Goal: Find specific page/section: Find specific page/section

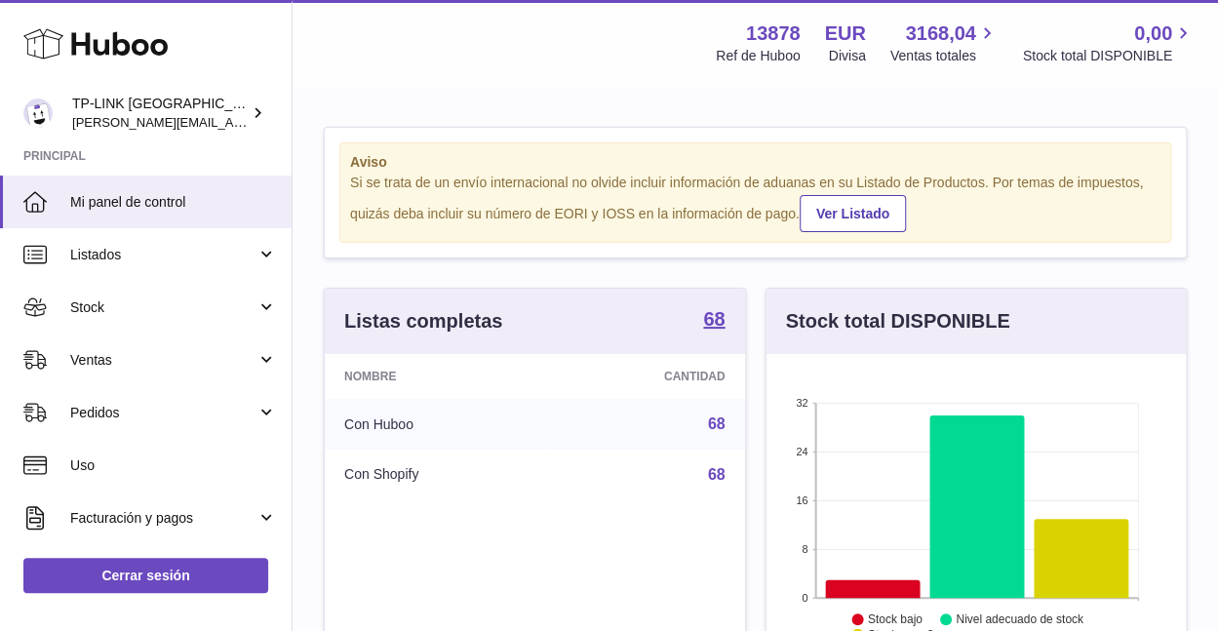
scroll to position [304, 419]
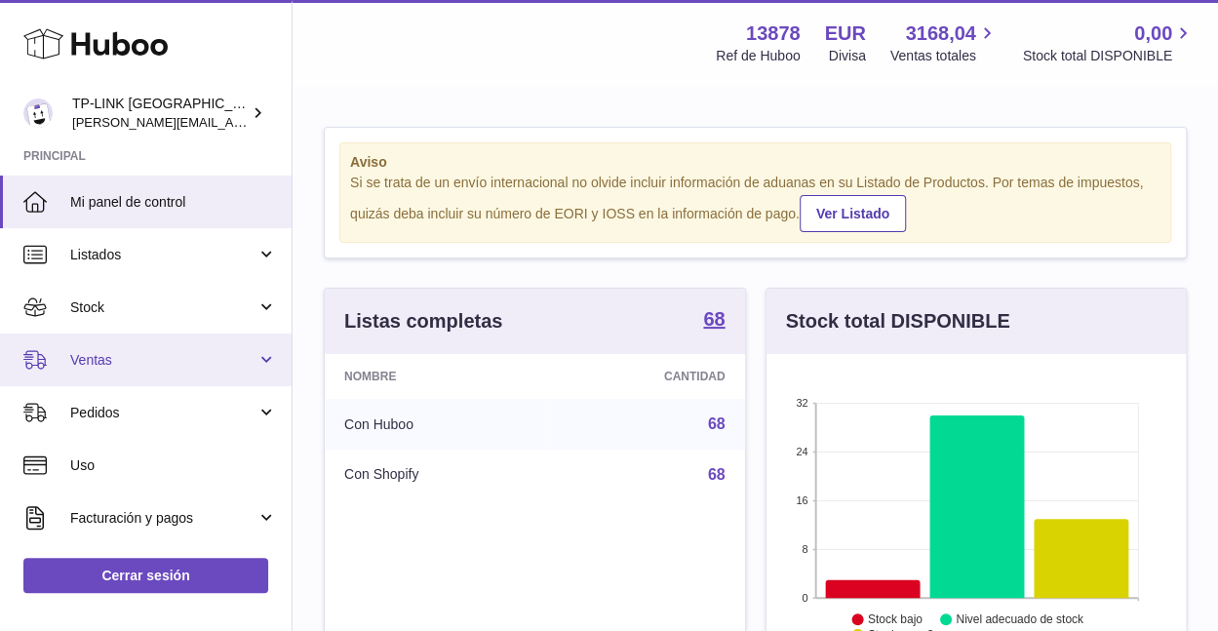
drag, startPoint x: 257, startPoint y: 363, endPoint x: 250, endPoint y: 381, distance: 20.1
click at [257, 363] on link "Ventas" at bounding box center [146, 360] width 292 height 53
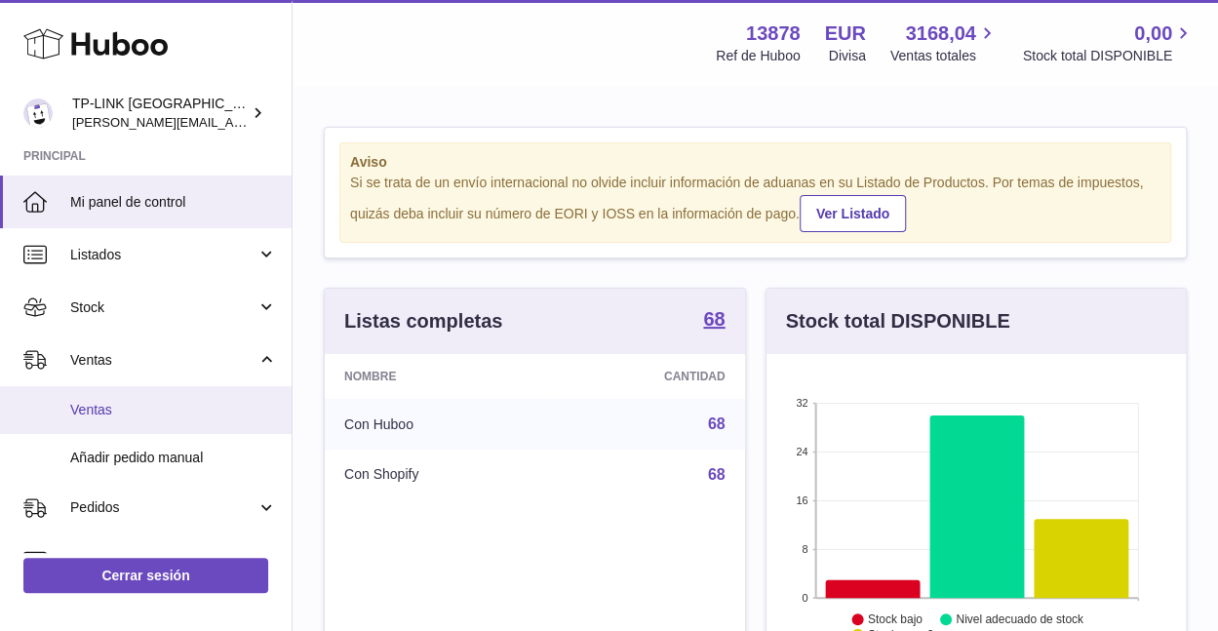
click at [154, 417] on span "Ventas" at bounding box center [173, 410] width 207 height 19
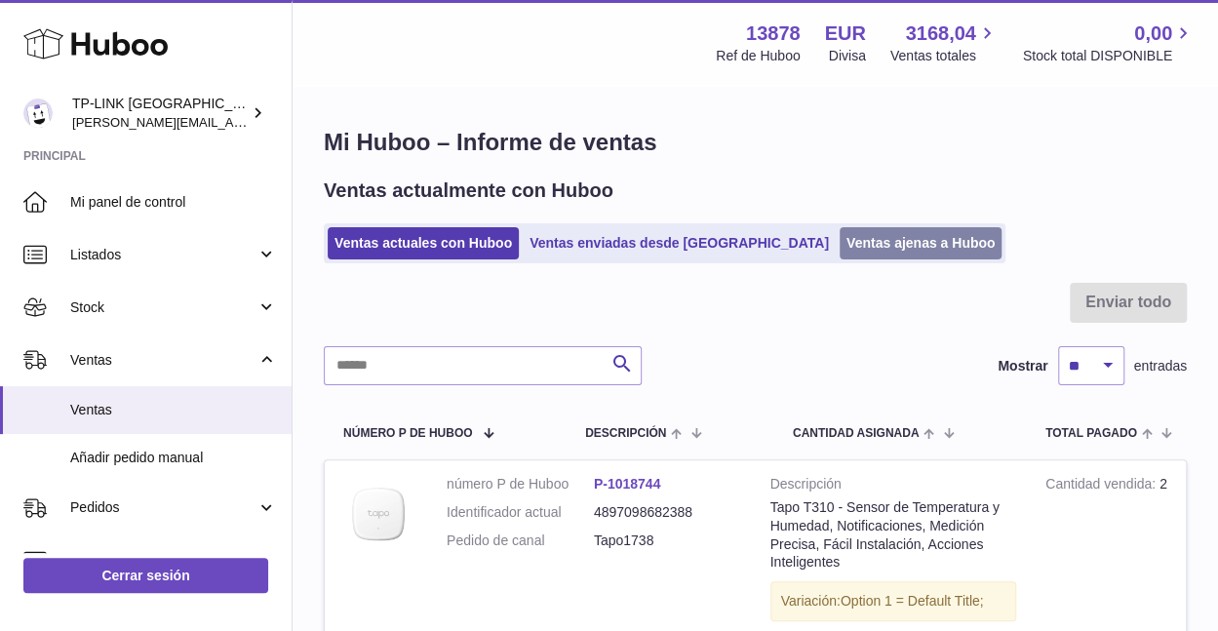
drag, startPoint x: 847, startPoint y: 235, endPoint x: 858, endPoint y: 241, distance: 13.1
click at [847, 235] on link "Ventas ajenas a Huboo" at bounding box center [921, 243] width 163 height 32
